Goal: Check status: Check status

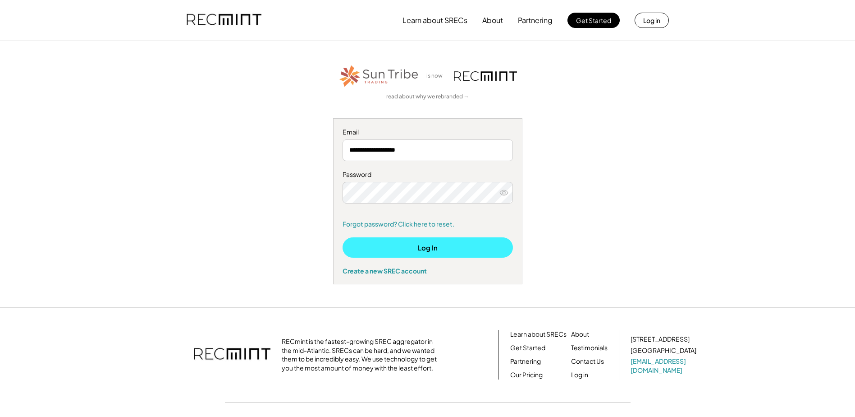
click at [424, 245] on button "Log In" at bounding box center [428, 247] width 170 height 20
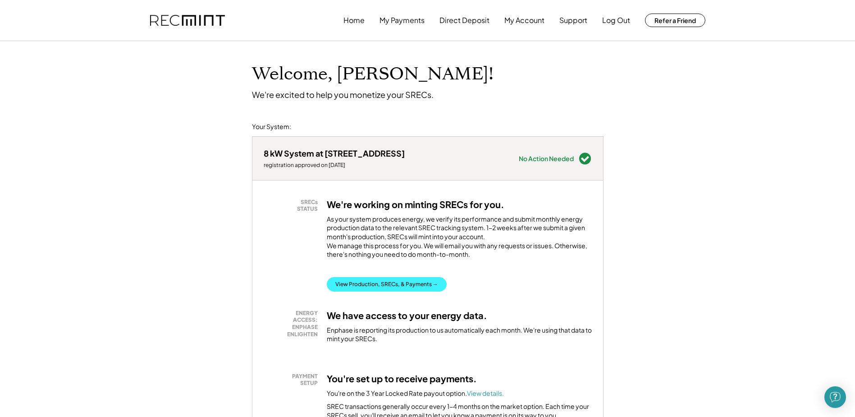
click at [383, 291] on button "View Production, SRECs, & Payments →" at bounding box center [387, 284] width 120 height 14
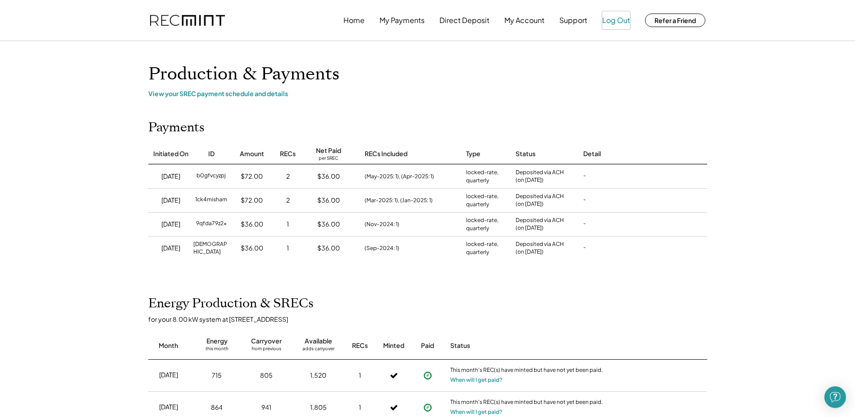
click at [610, 20] on button "Log Out" at bounding box center [616, 20] width 28 height 18
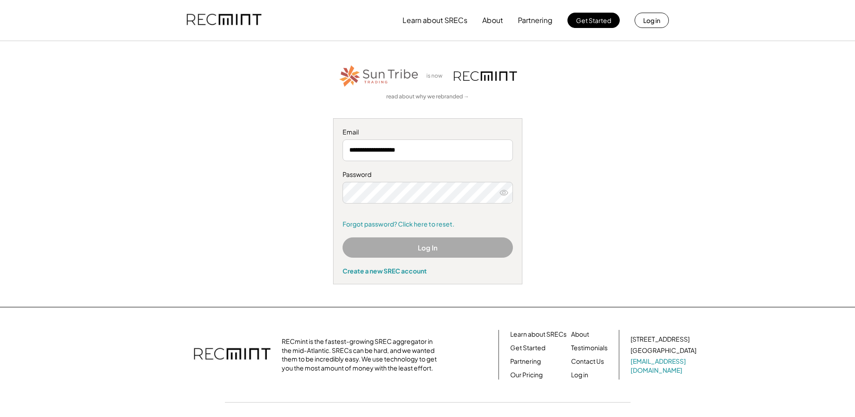
click at [592, 96] on div "**********" at bounding box center [428, 174] width 556 height 221
